Goal: Navigation & Orientation: Find specific page/section

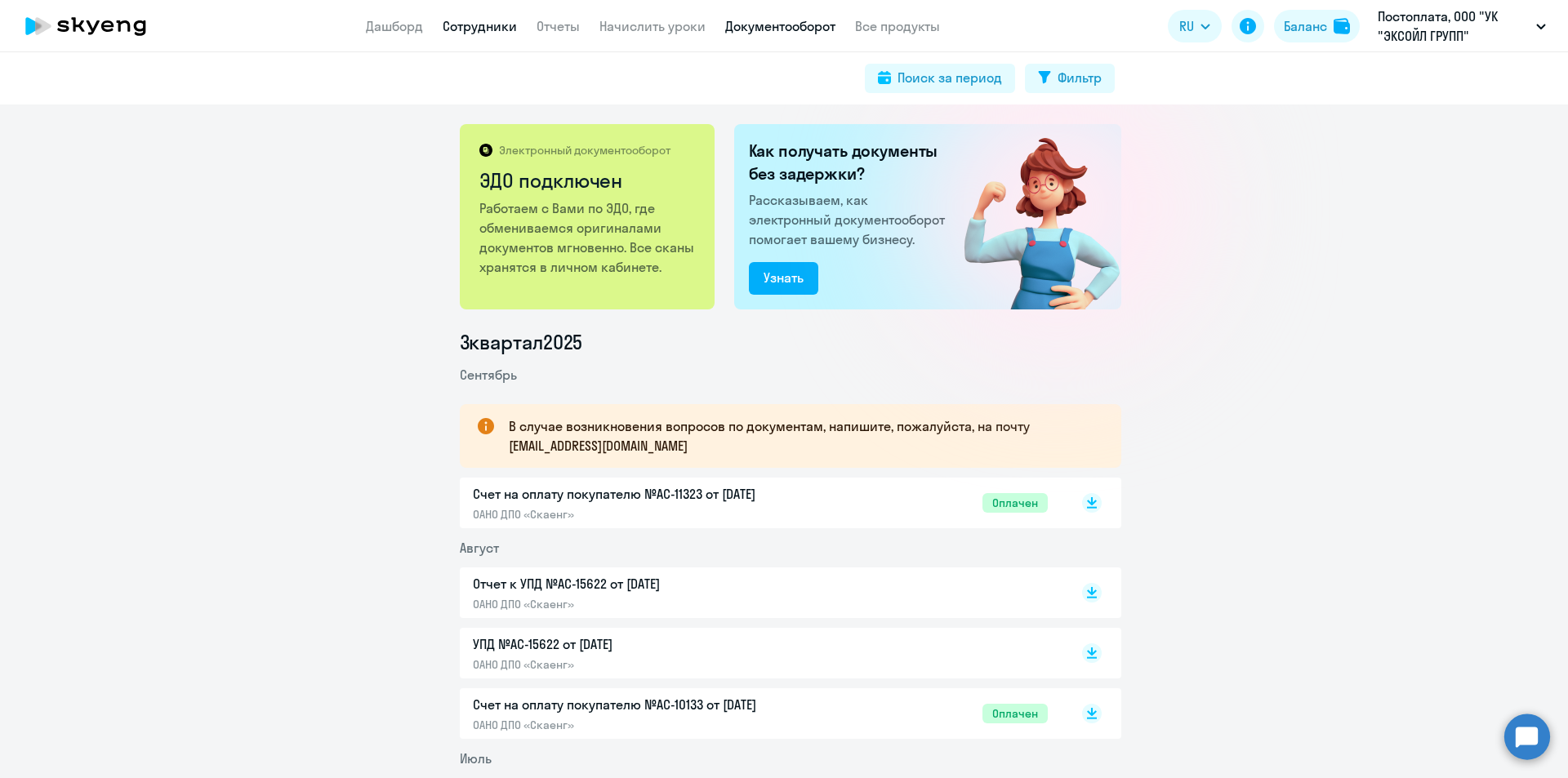
click at [494, 29] on link "Сотрудники" at bounding box center [480, 25] width 75 height 17
select select "30"
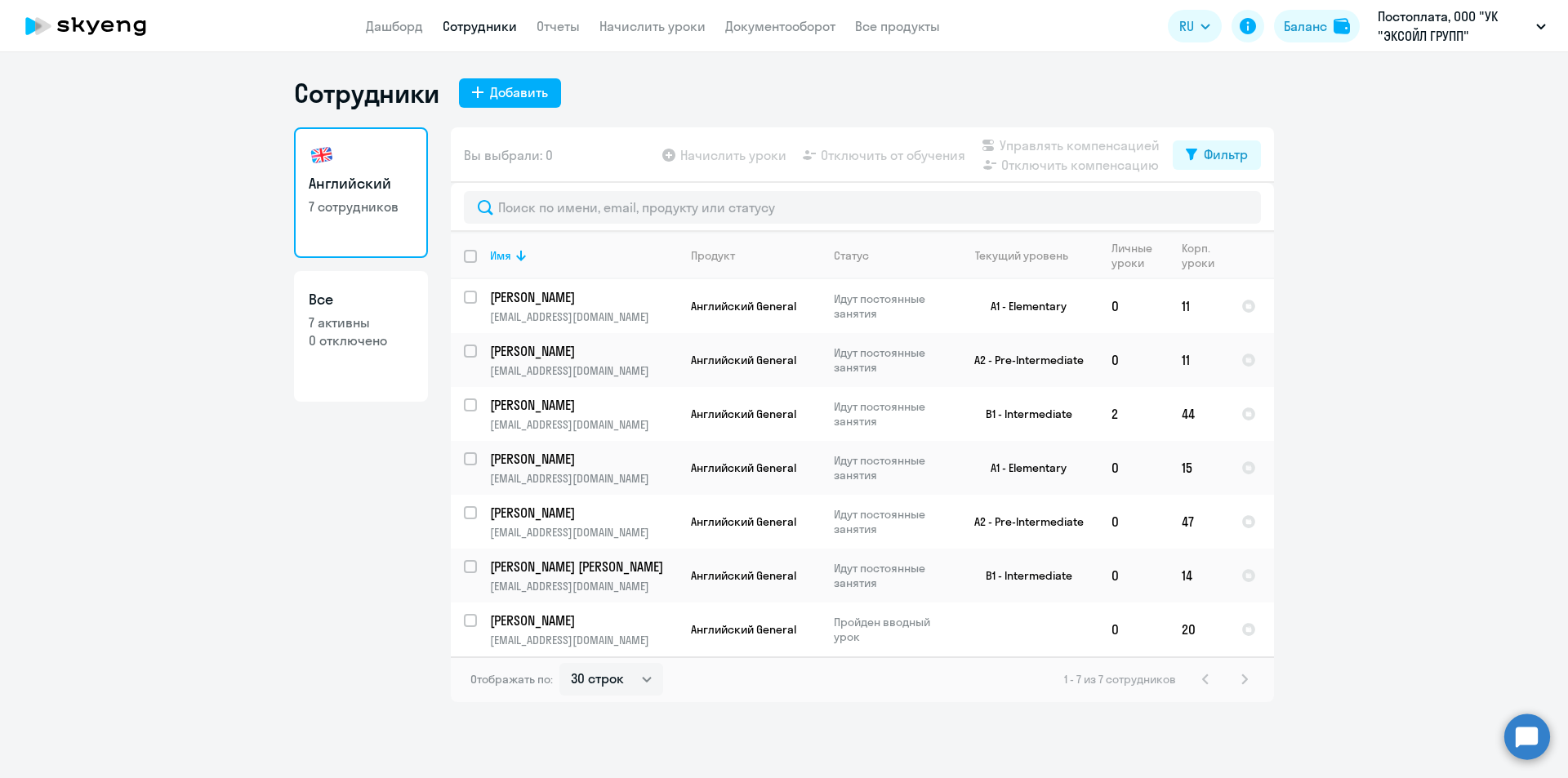
click at [425, 29] on nav "Дашборд Сотрудники Отчеты Начислить уроки Документооборот Все продукты" at bounding box center [652, 26] width 574 height 20
click at [417, 29] on link "Дашборд" at bounding box center [394, 25] width 57 height 17
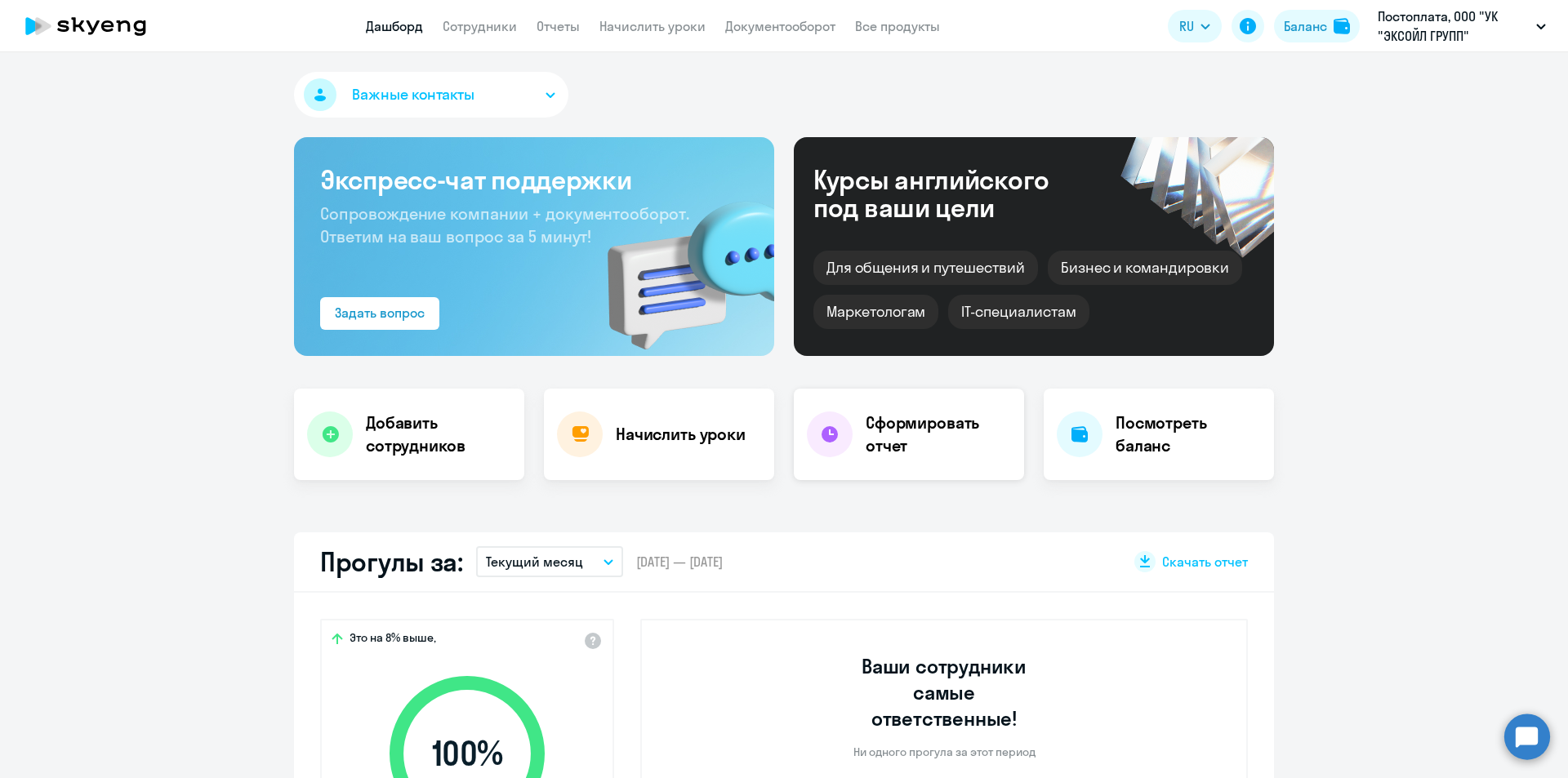
select select "30"
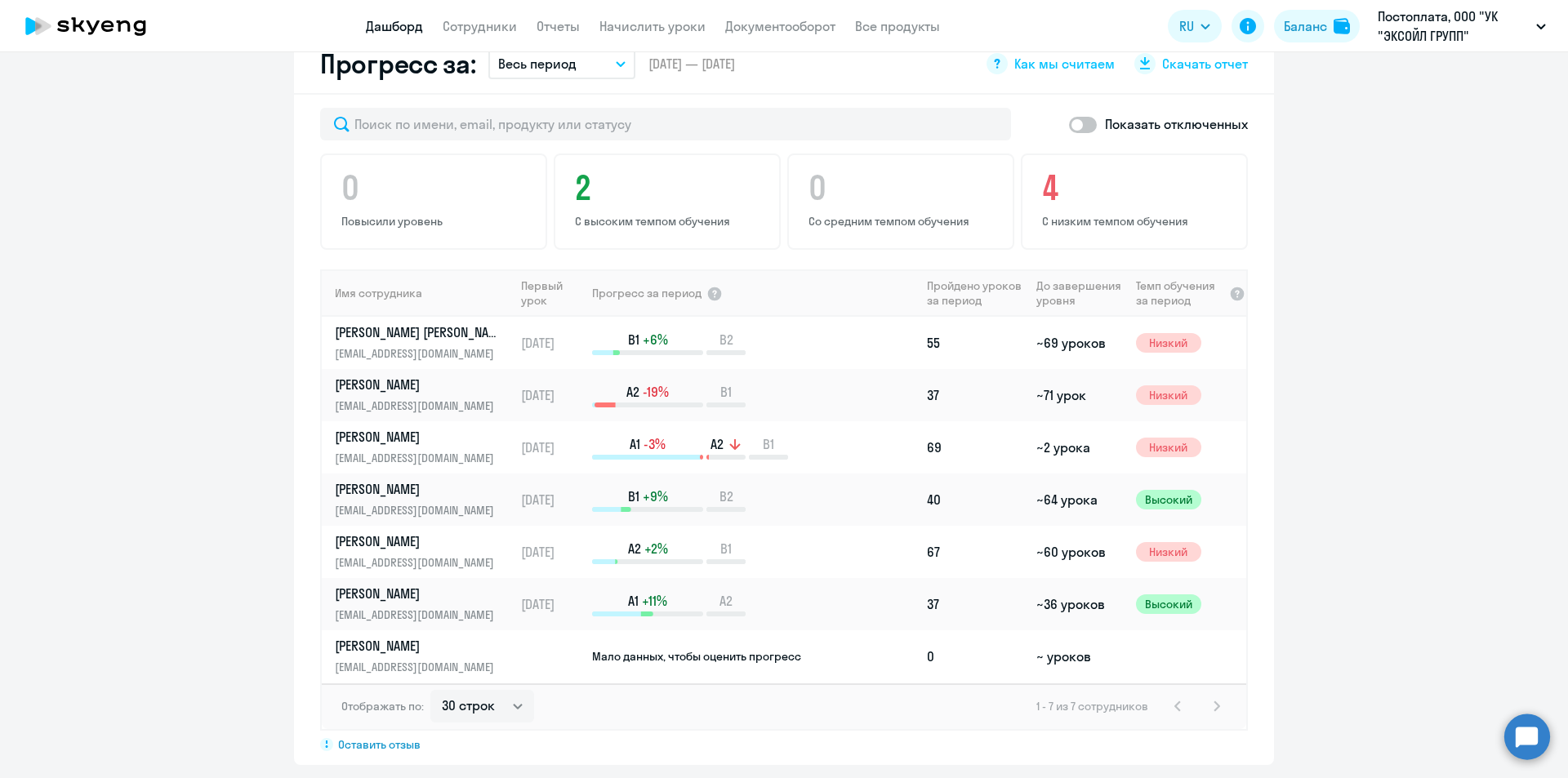
scroll to position [1062, 0]
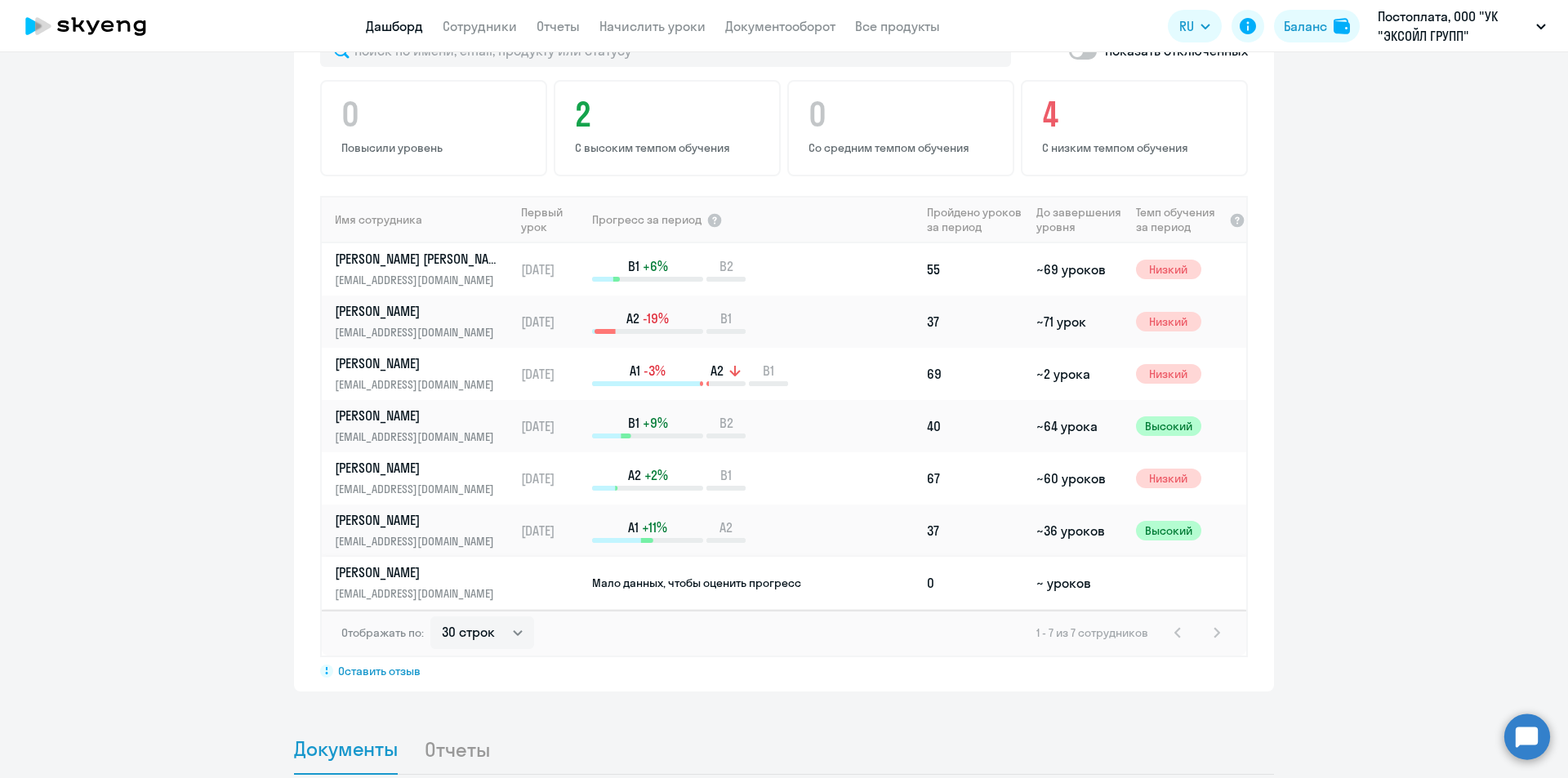
click at [646, 576] on span "Мало данных, чтобы оценить прогресс" at bounding box center [697, 583] width 209 height 15
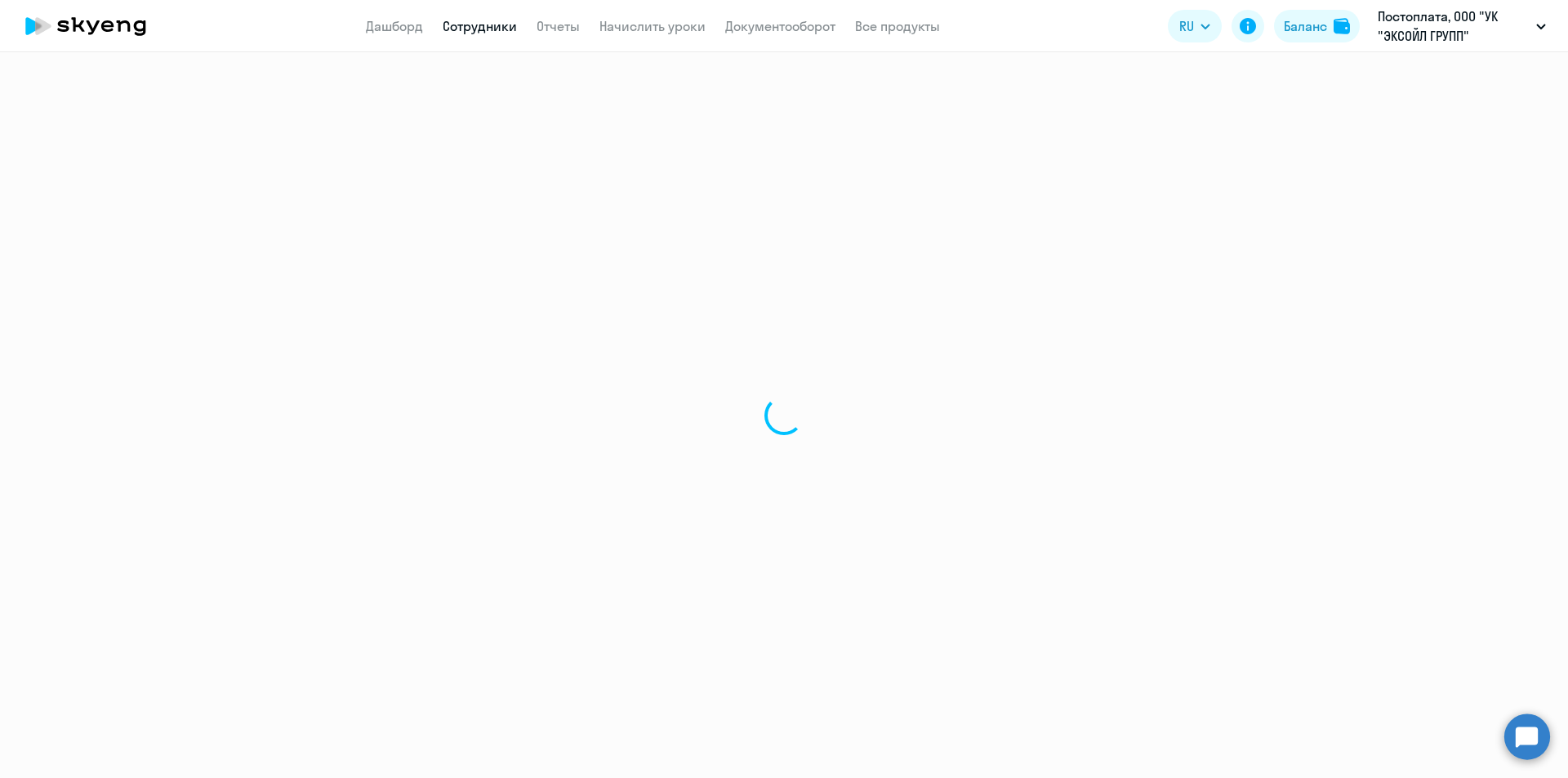
select select "english"
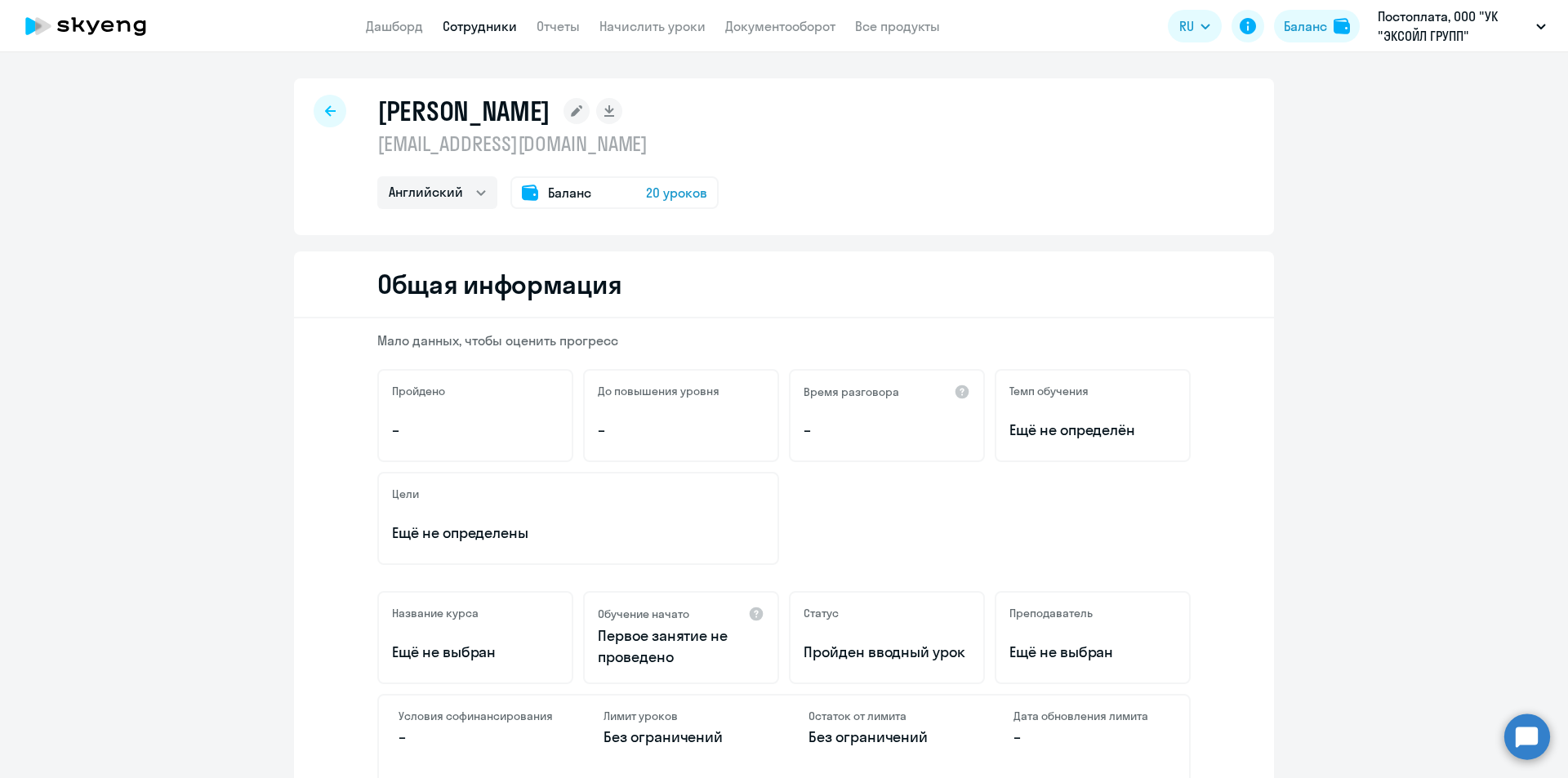
click at [497, 29] on link "Сотрудники" at bounding box center [480, 25] width 75 height 17
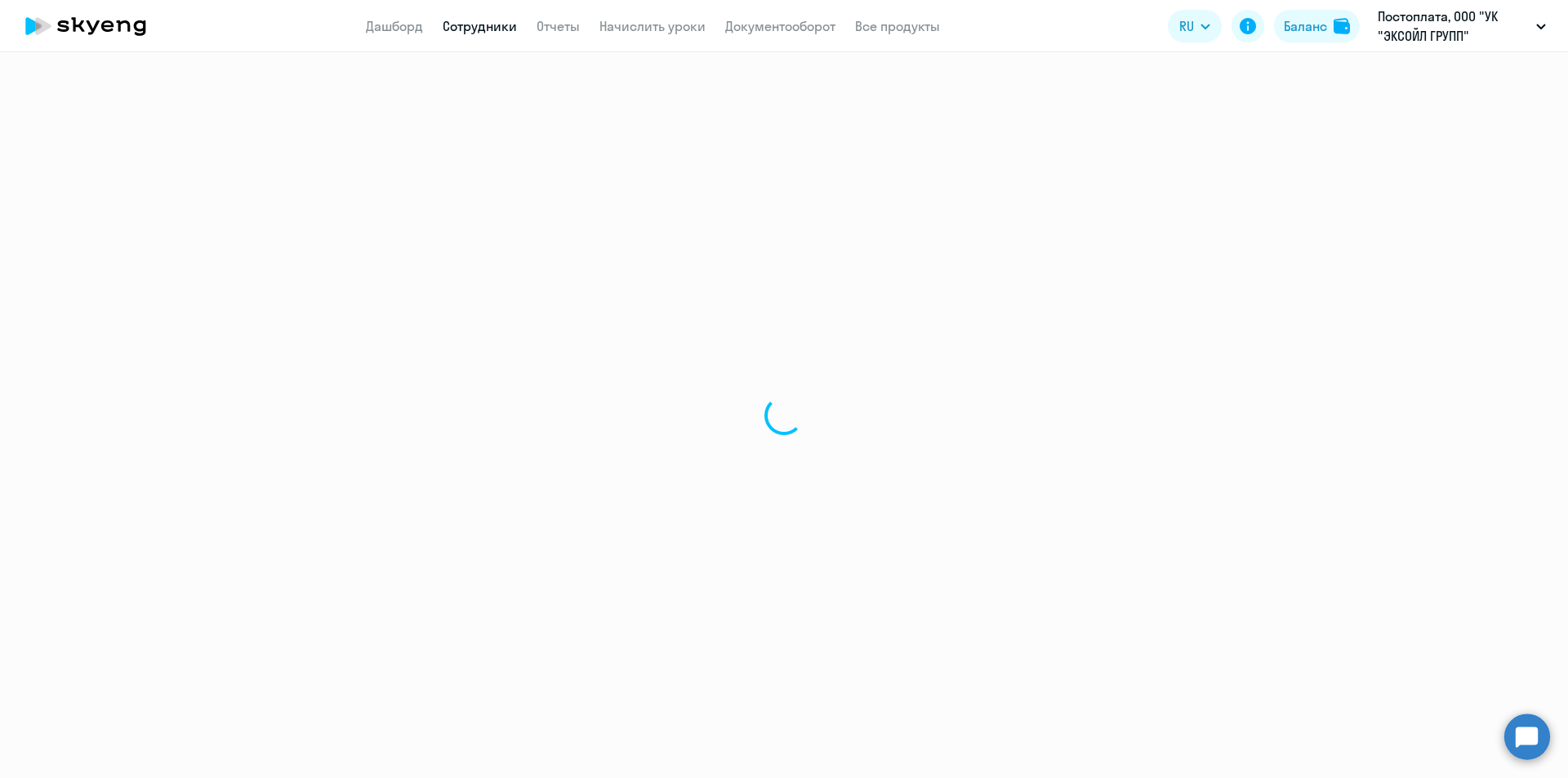
select select "30"
